Goal: Information Seeking & Learning: Check status

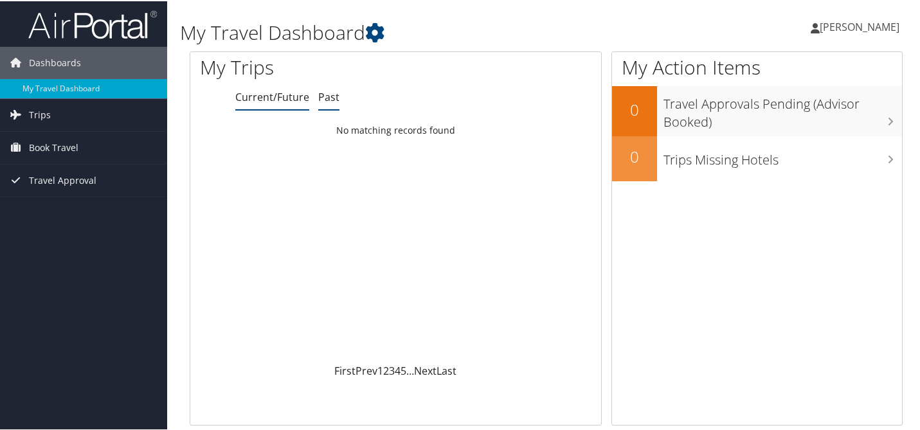
click at [329, 99] on link "Past" at bounding box center [328, 96] width 21 height 14
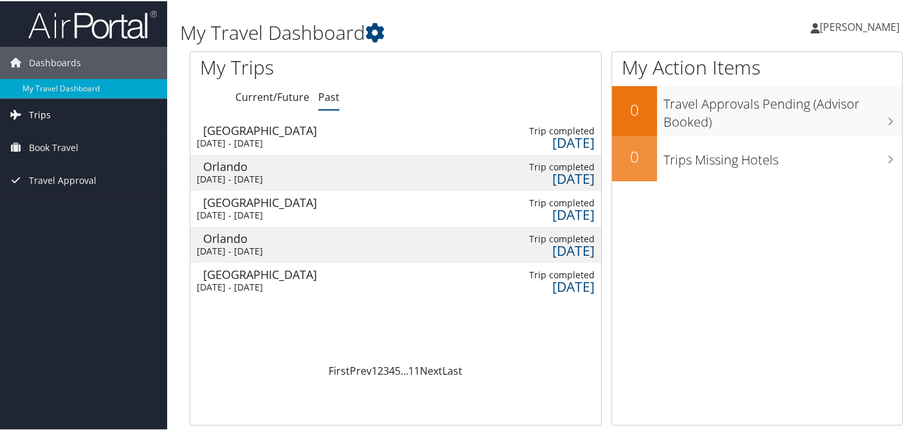
click at [42, 111] on span "Trips" at bounding box center [40, 114] width 22 height 32
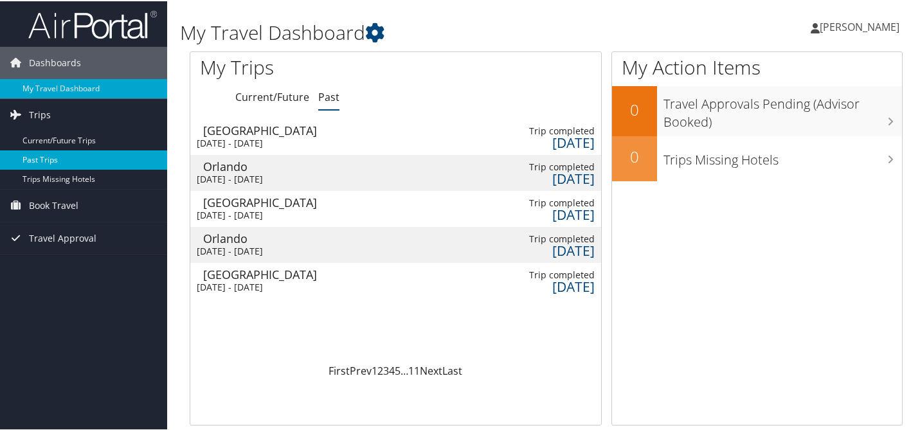
click at [47, 159] on link "Past Trips" at bounding box center [83, 158] width 167 height 19
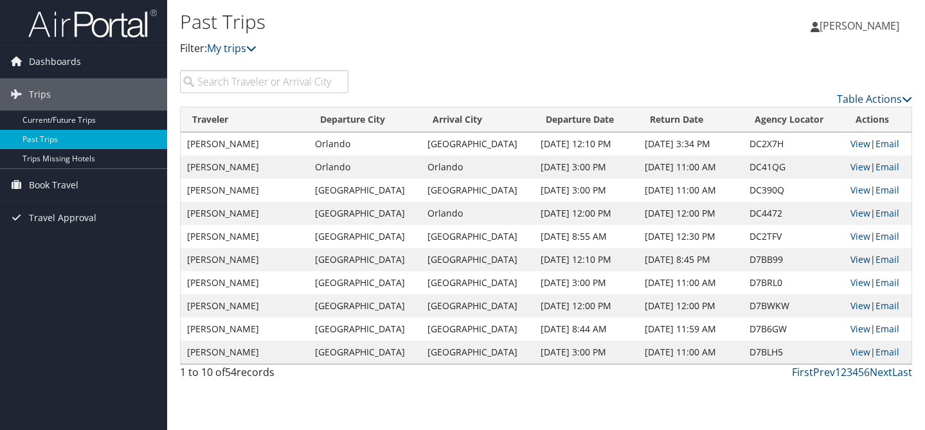
click at [852, 259] on link "View" at bounding box center [861, 259] width 20 height 12
click at [854, 307] on link "View" at bounding box center [861, 306] width 20 height 12
click at [856, 260] on link "View" at bounding box center [861, 259] width 20 height 12
click at [50, 183] on span "Book Travel" at bounding box center [54, 185] width 50 height 32
click at [125, 198] on link "Book Travel" at bounding box center [83, 185] width 167 height 32
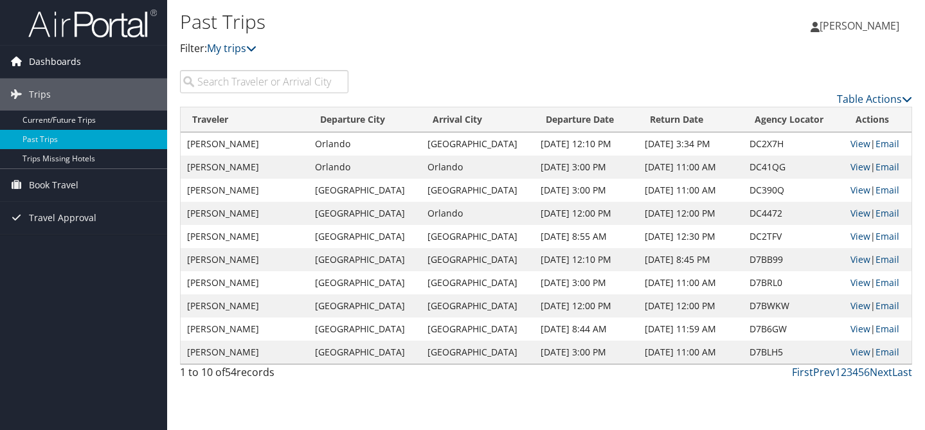
click at [58, 60] on span "Dashboards" at bounding box center [55, 62] width 52 height 32
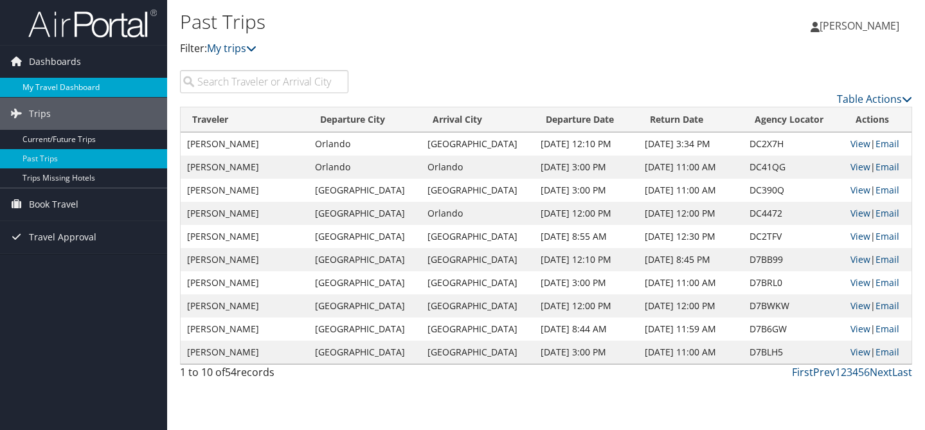
click at [73, 86] on link "My Travel Dashboard" at bounding box center [83, 87] width 167 height 19
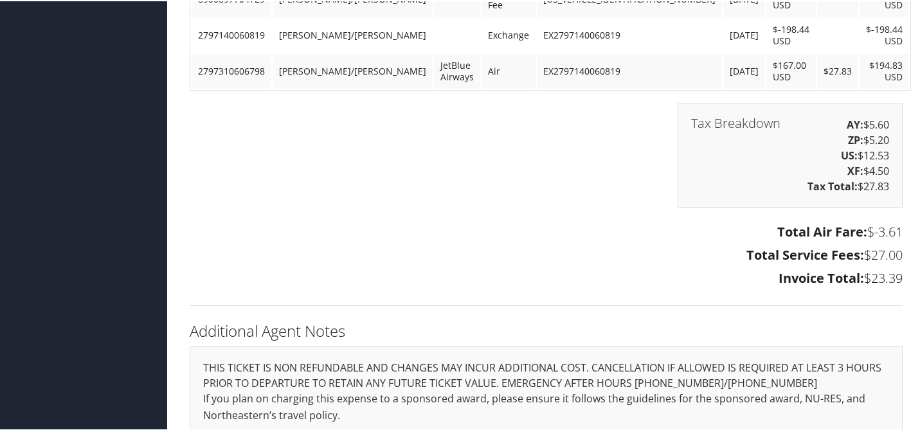
scroll to position [1204, 0]
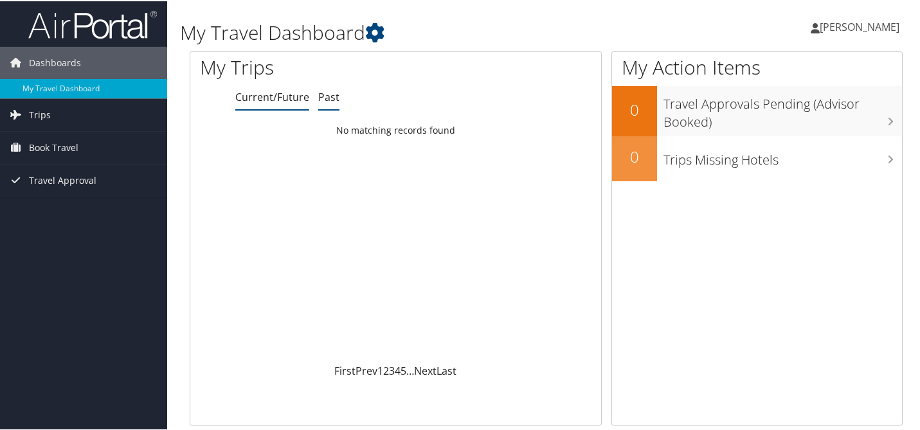
click at [328, 99] on link "Past" at bounding box center [328, 96] width 21 height 14
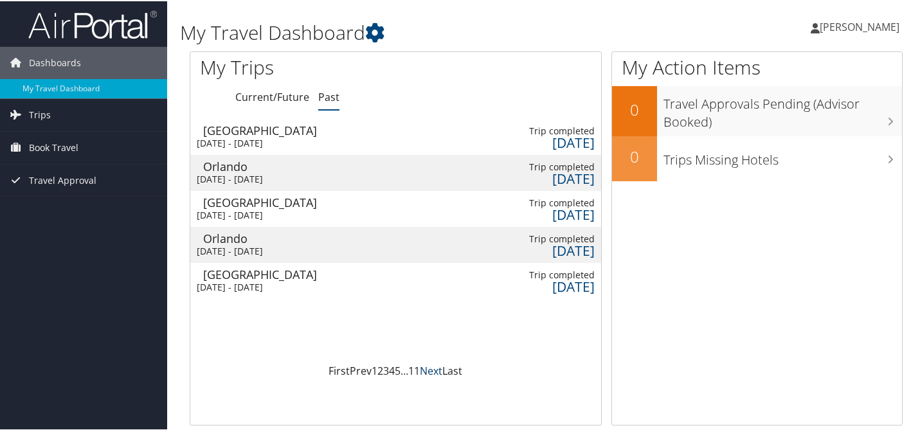
click at [428, 370] on link "Next" at bounding box center [431, 370] width 23 height 14
click at [539, 244] on div "20 days ago" at bounding box center [556, 250] width 77 height 12
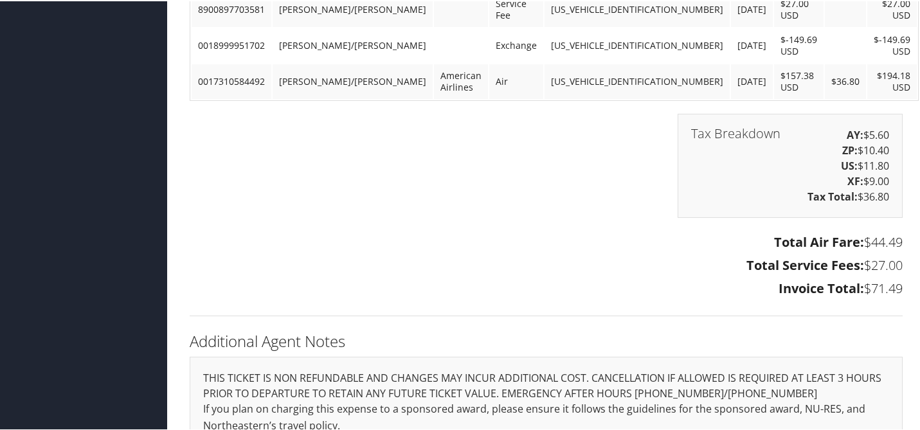
scroll to position [1864, 0]
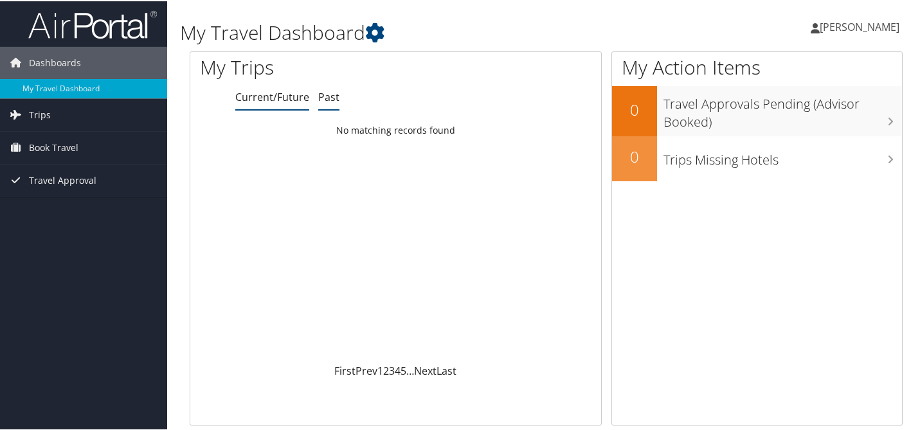
click at [327, 95] on link "Past" at bounding box center [328, 96] width 21 height 14
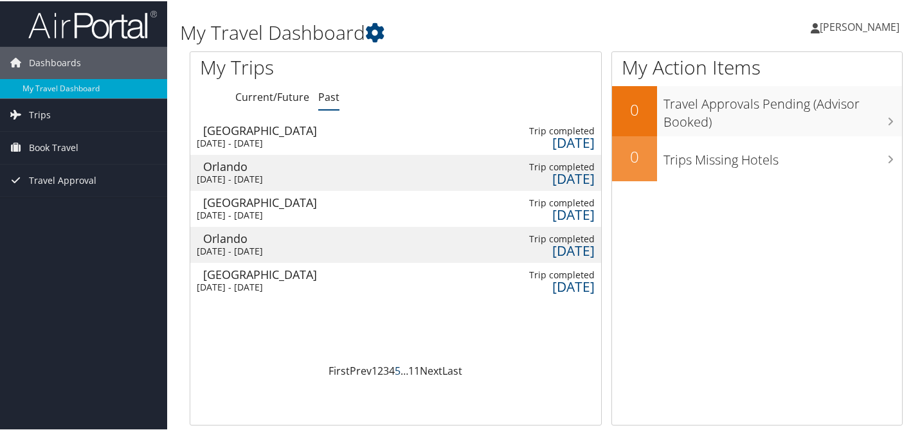
click at [395, 372] on link "5" at bounding box center [398, 370] width 6 height 14
click at [38, 114] on span "Trips" at bounding box center [40, 114] width 22 height 32
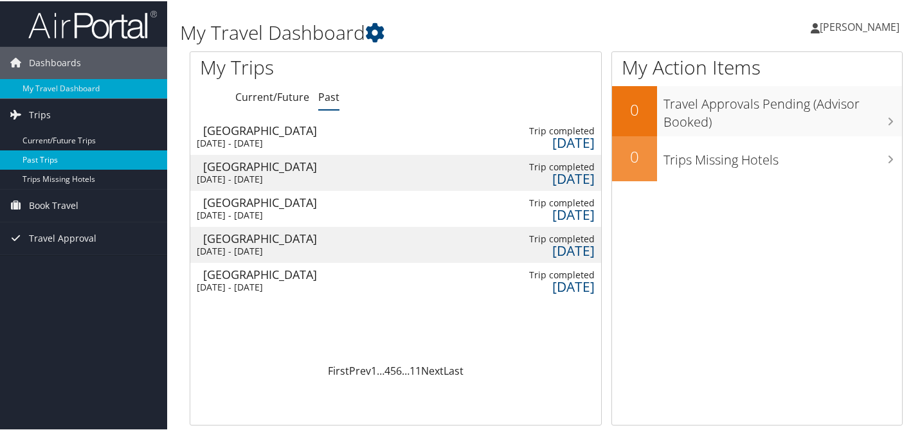
click at [44, 158] on link "Past Trips" at bounding box center [83, 158] width 167 height 19
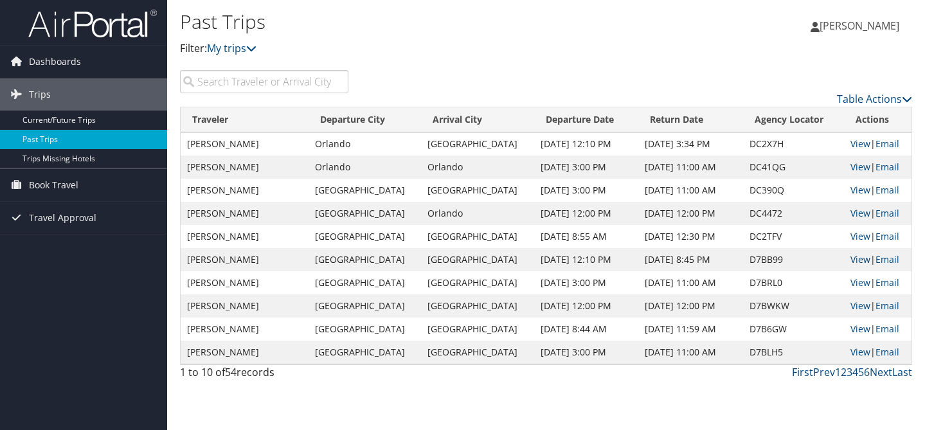
click at [860, 257] on link "View" at bounding box center [861, 259] width 20 height 12
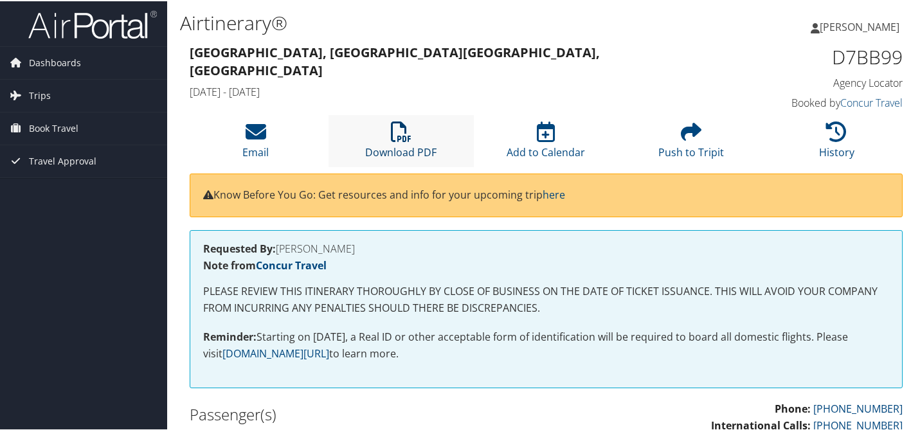
click at [397, 134] on icon at bounding box center [401, 130] width 21 height 21
